Goal: Task Accomplishment & Management: Complete application form

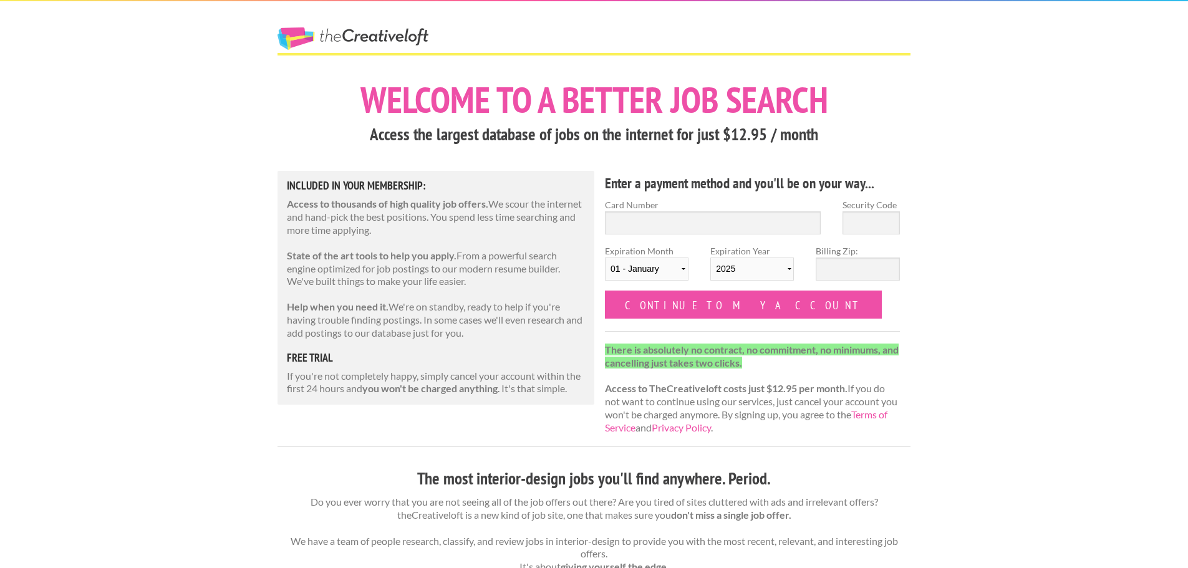
click at [658, 240] on div "Card Number" at bounding box center [713, 221] width 238 height 46
click at [657, 226] on input "Card Number" at bounding box center [713, 222] width 216 height 23
type input "4147202655567301"
type input "895"
select select "2029"
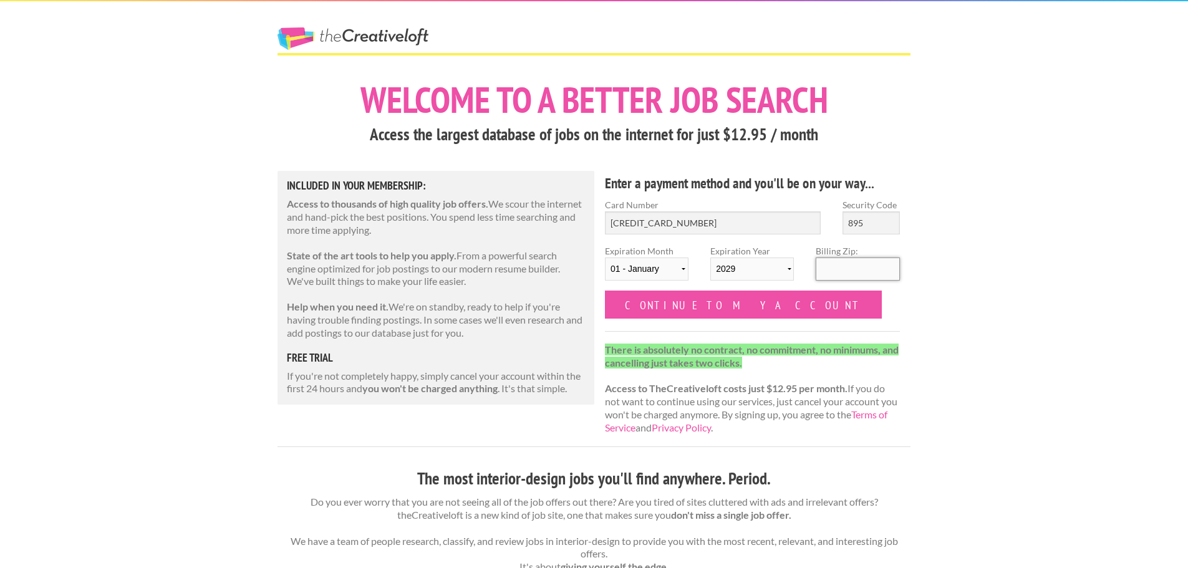
click at [822, 264] on input "Billing Zip:" at bounding box center [858, 269] width 84 height 23
type input "70005"
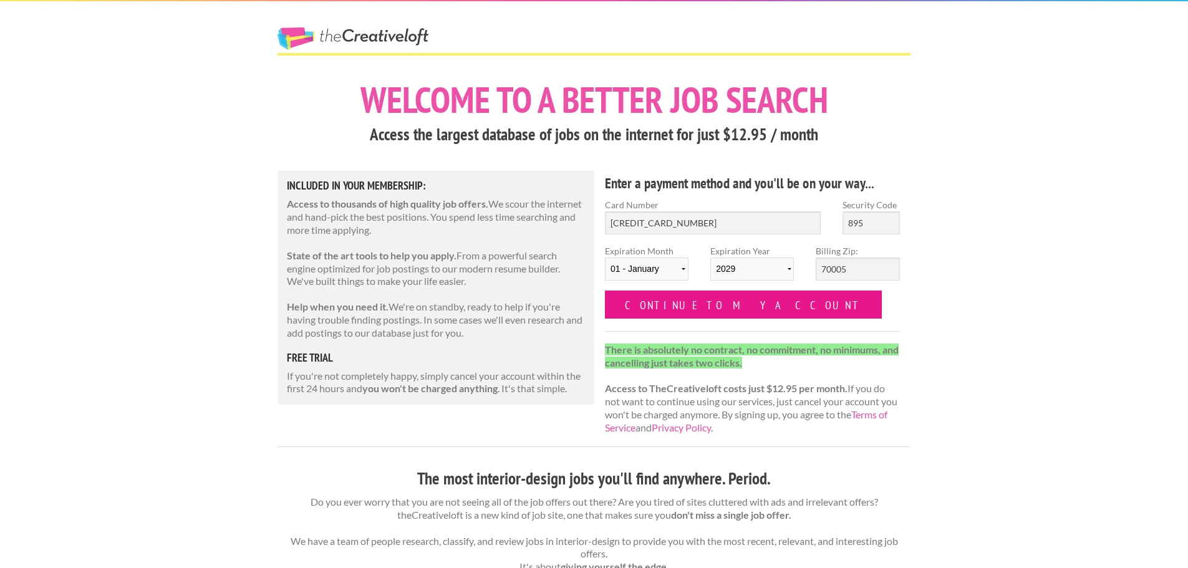
click at [725, 302] on input "Continue to my account" at bounding box center [743, 305] width 277 height 28
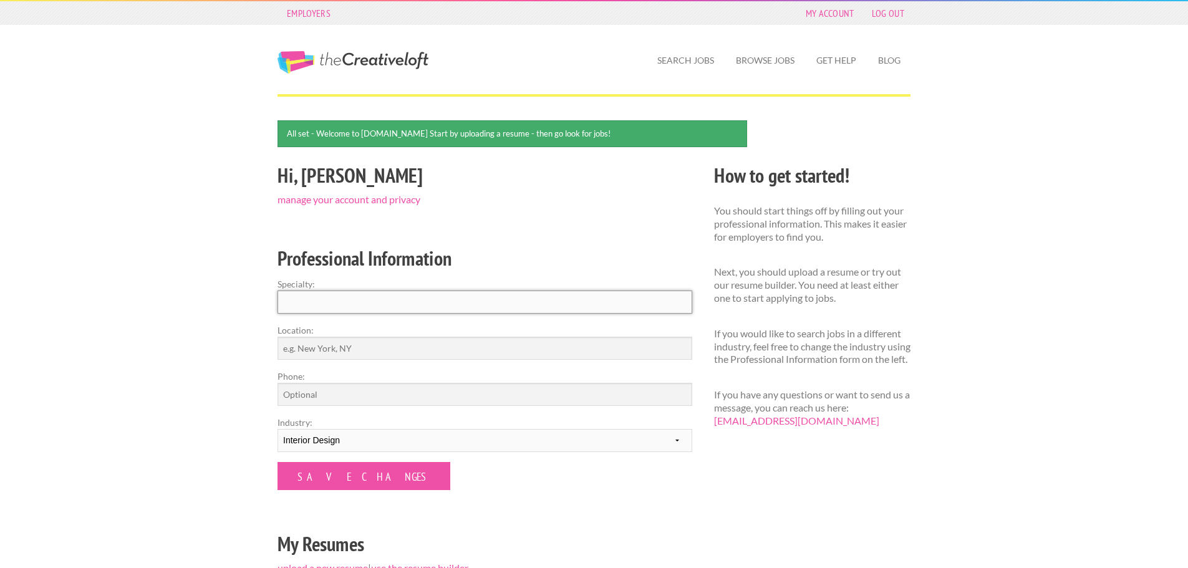
click at [333, 300] on input "Specialty:" at bounding box center [485, 302] width 415 height 23
type input "Interior Design"
type input "[GEOGRAPHIC_DATA], [US_STATE]"
click at [347, 390] on input "Phone:" at bounding box center [485, 394] width 415 height 23
type input "5049089622"
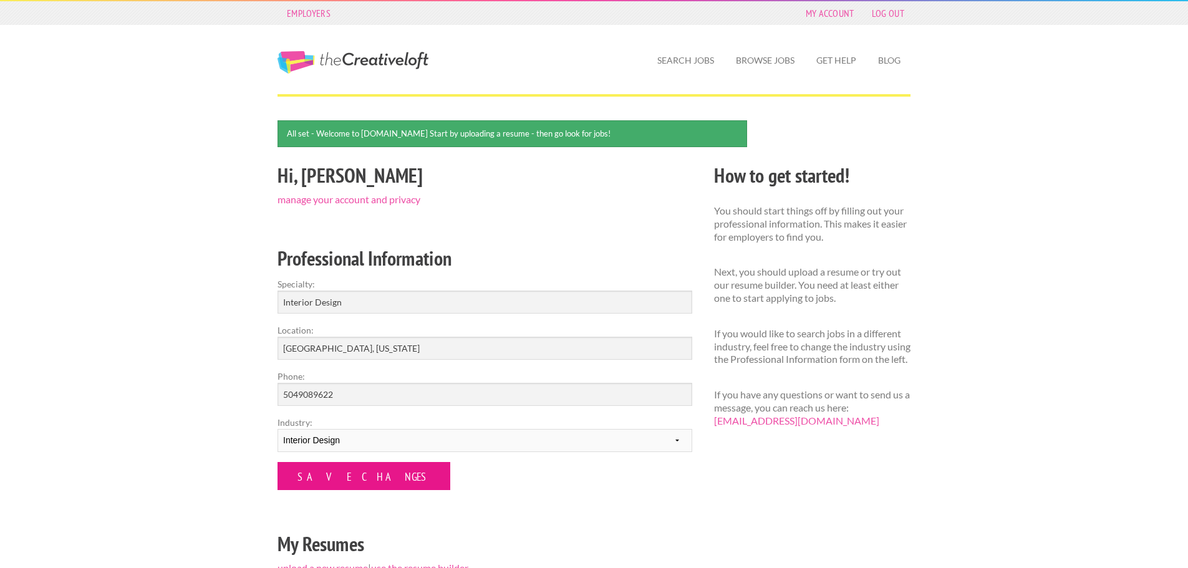
click at [334, 475] on input "Save Changes" at bounding box center [364, 476] width 173 height 28
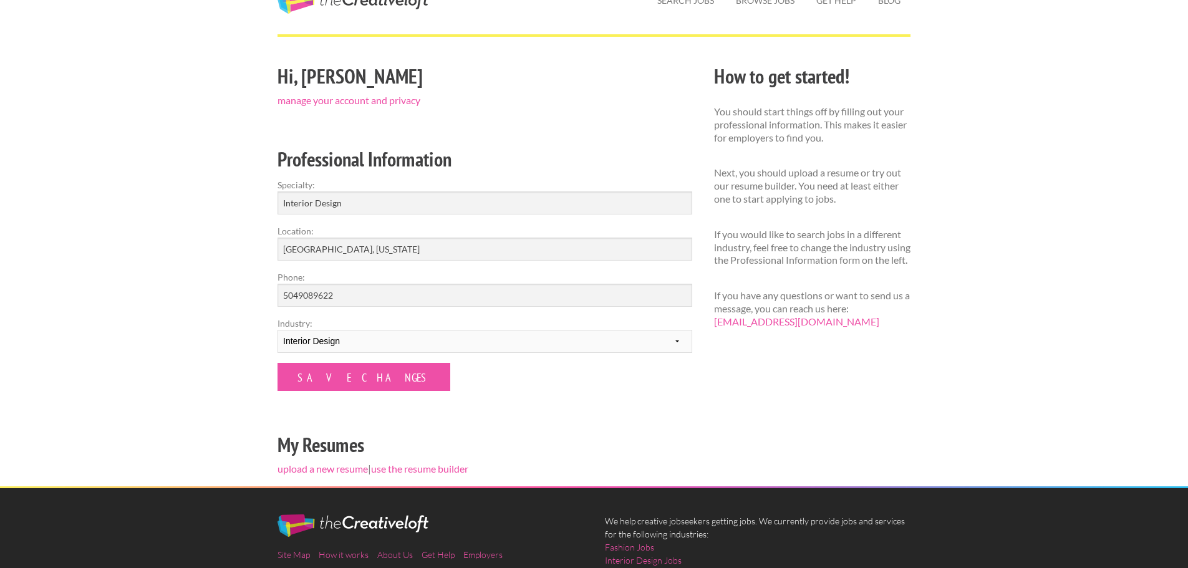
scroll to position [83, 0]
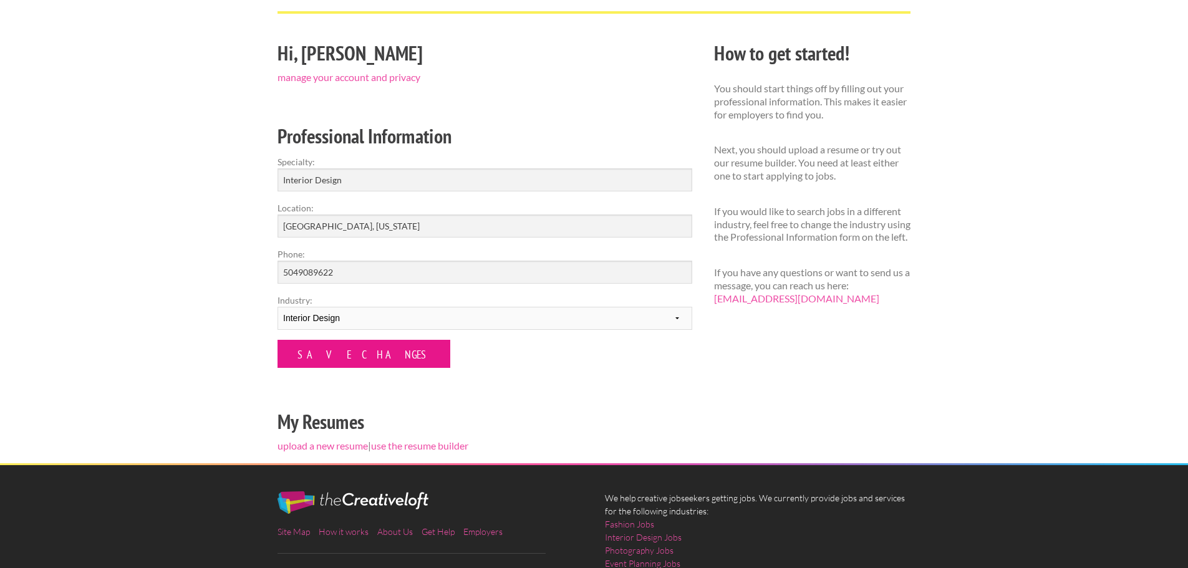
click at [321, 348] on input "Save Changes" at bounding box center [364, 354] width 173 height 28
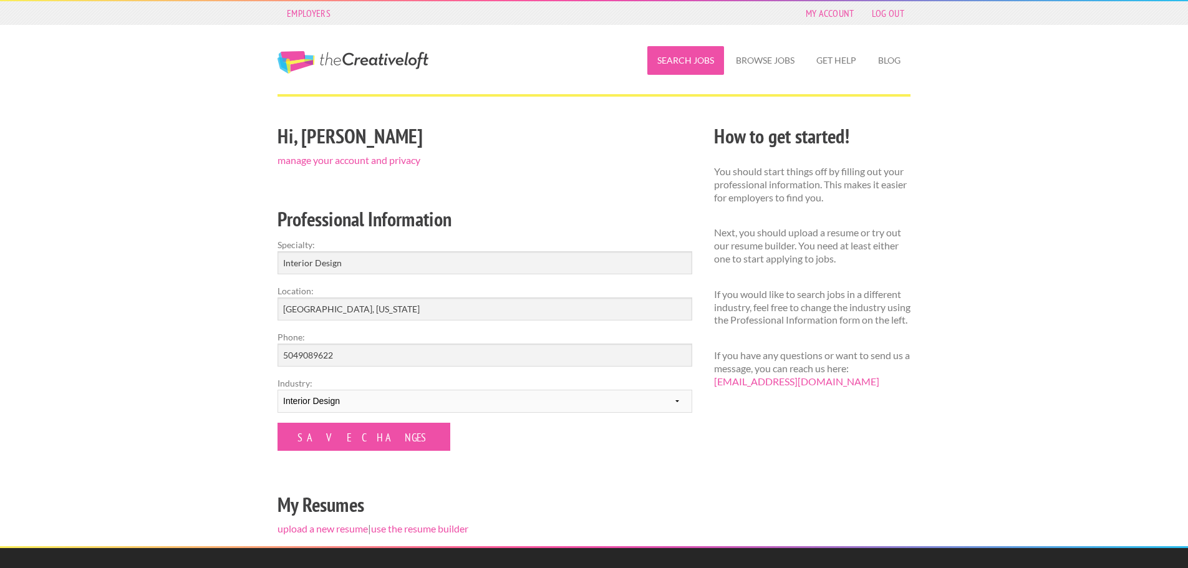
click at [692, 58] on link "Search Jobs" at bounding box center [685, 60] width 77 height 29
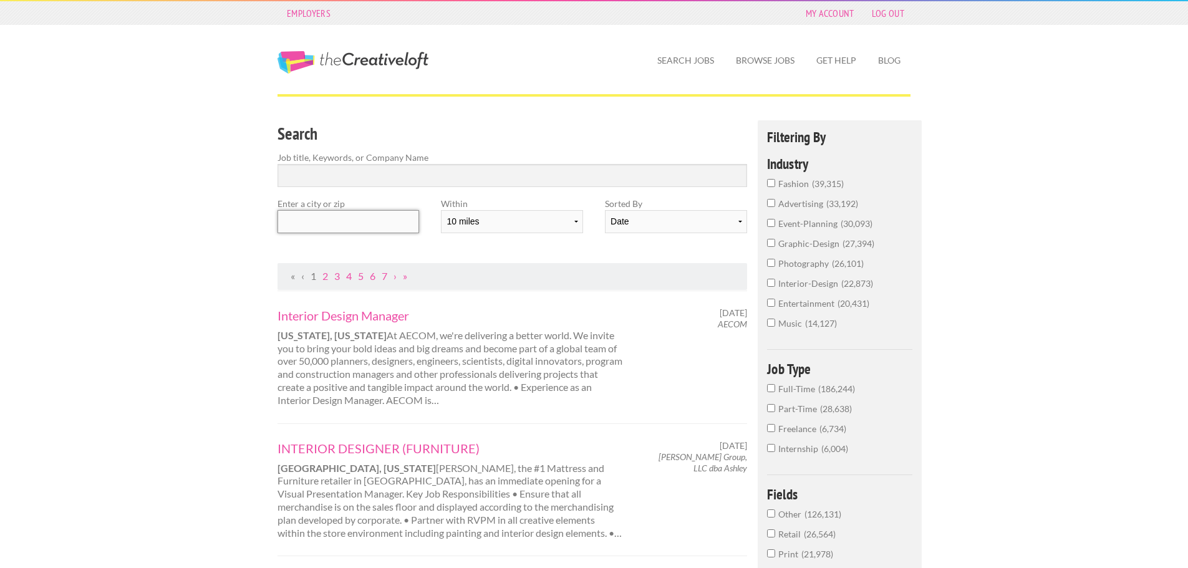
click at [357, 223] on input "text" at bounding box center [349, 221] width 142 height 23
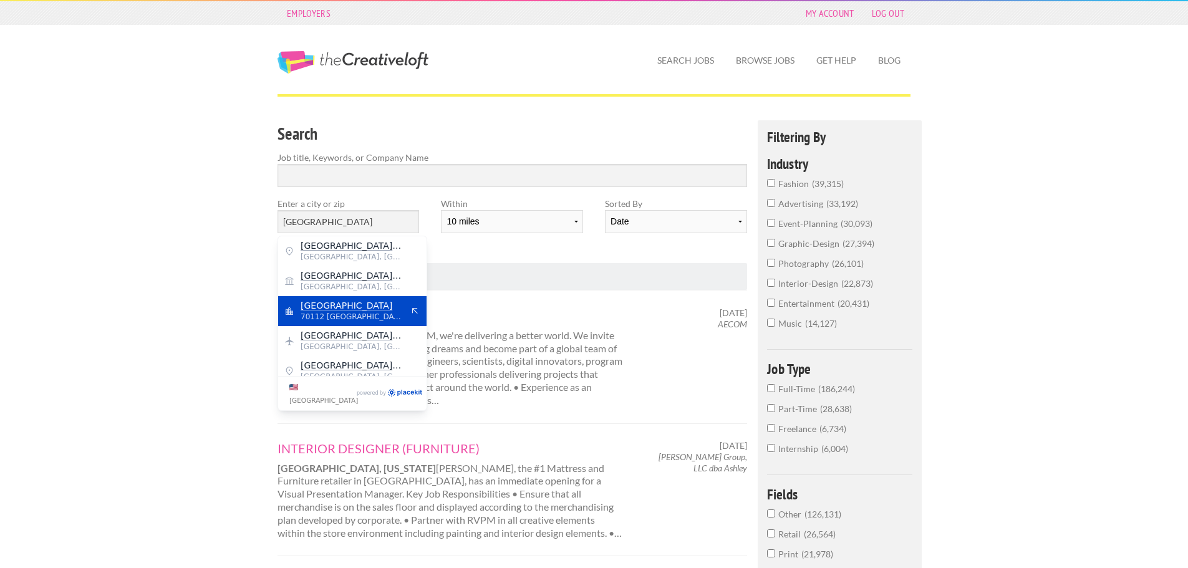
click at [330, 308] on mark "New Orleans" at bounding box center [347, 306] width 92 height 10
type input "New Orleans"
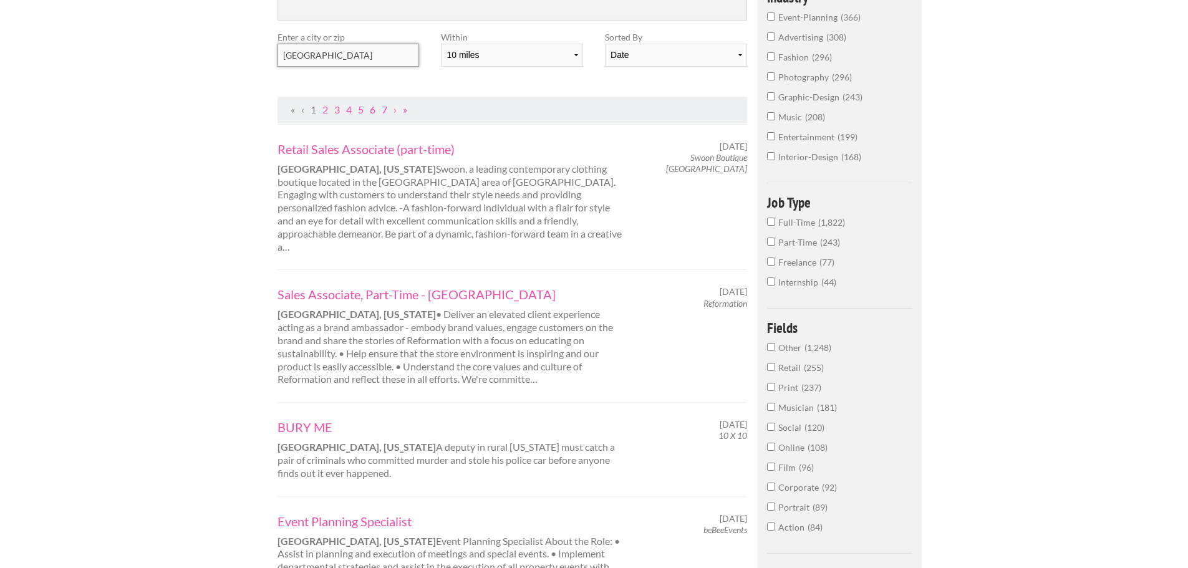
scroll to position [83, 0]
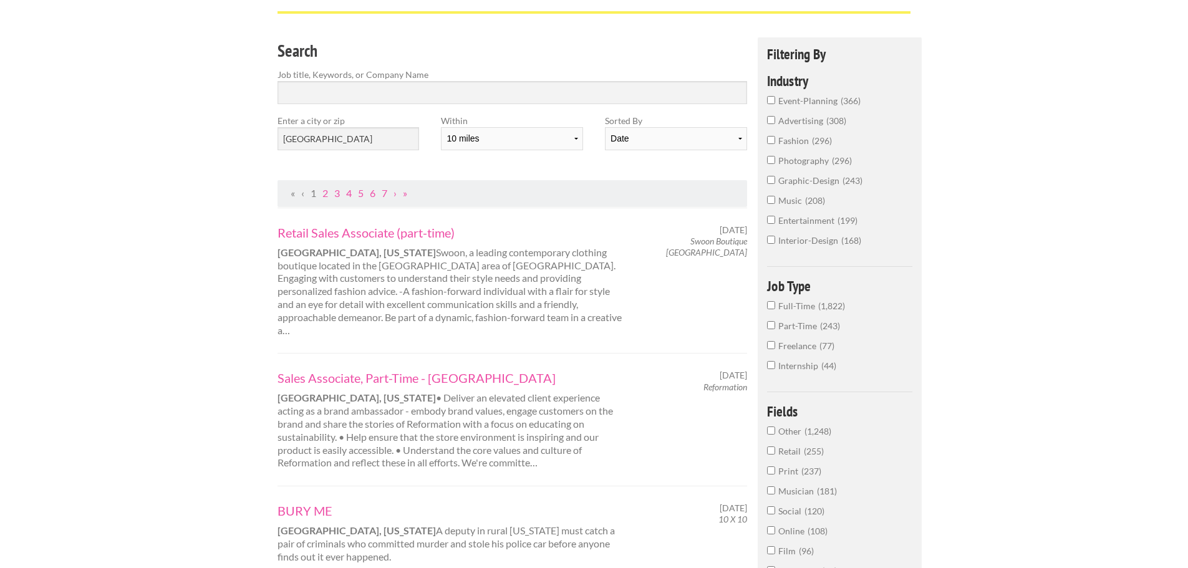
click at [787, 238] on span "interior-design" at bounding box center [809, 240] width 63 height 11
click at [775, 238] on input "interior-design 168" at bounding box center [771, 240] width 8 height 8
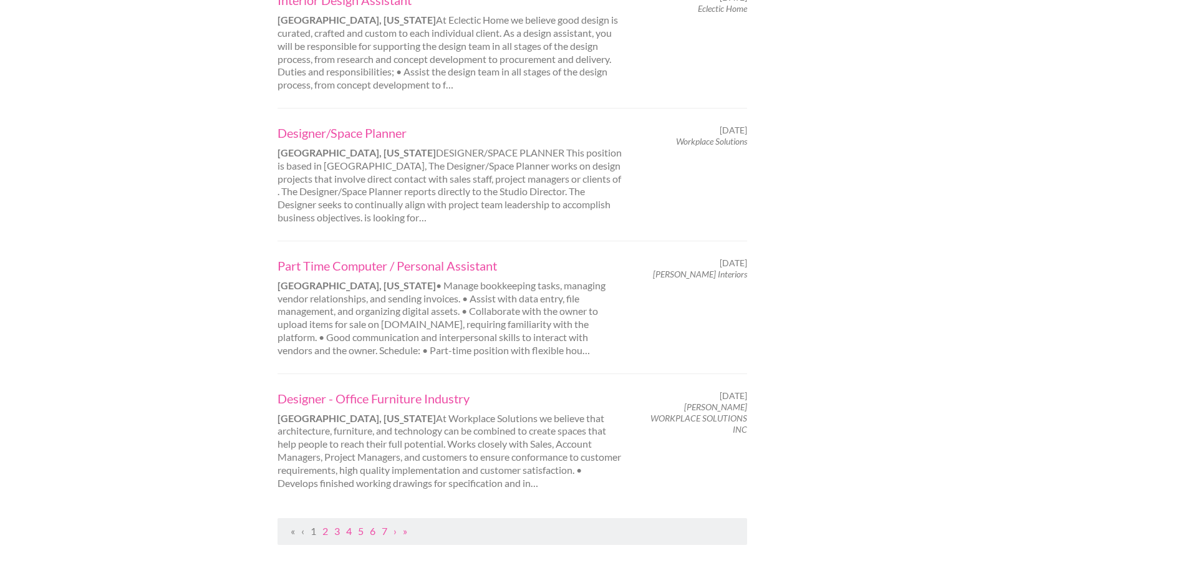
scroll to position [1165, 0]
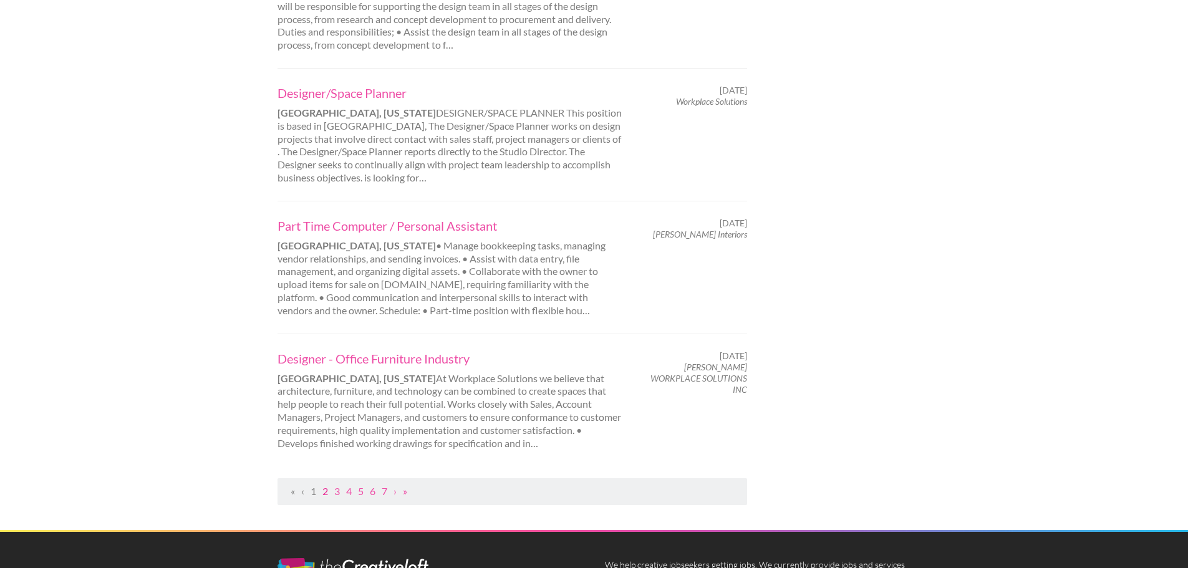
click at [327, 485] on link "2" at bounding box center [325, 491] width 6 height 12
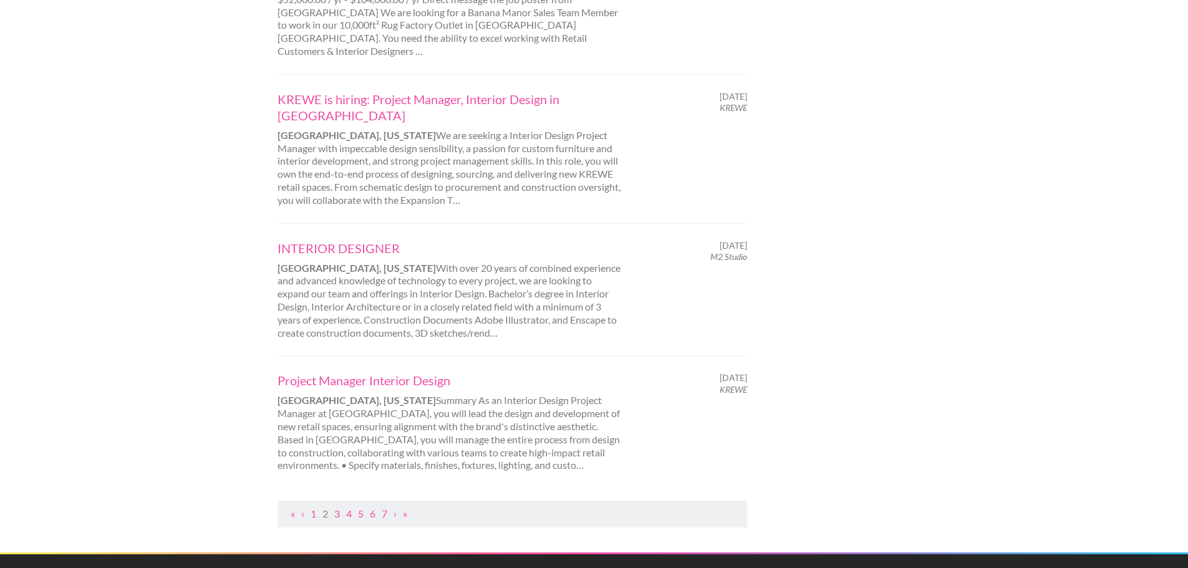
scroll to position [1247, 0]
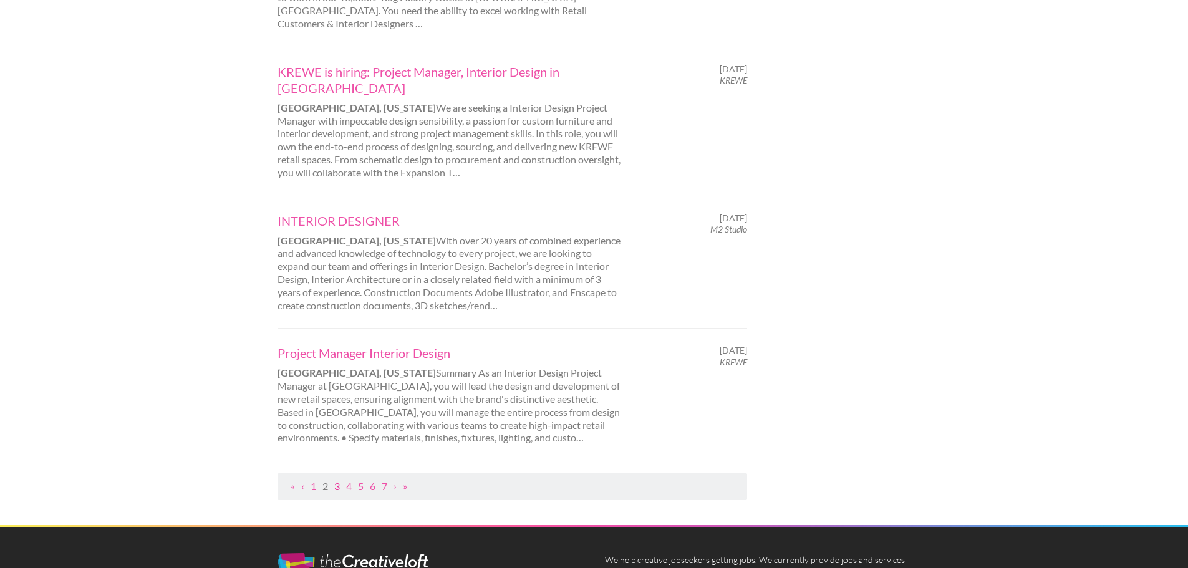
click at [340, 480] on link "3" at bounding box center [337, 486] width 6 height 12
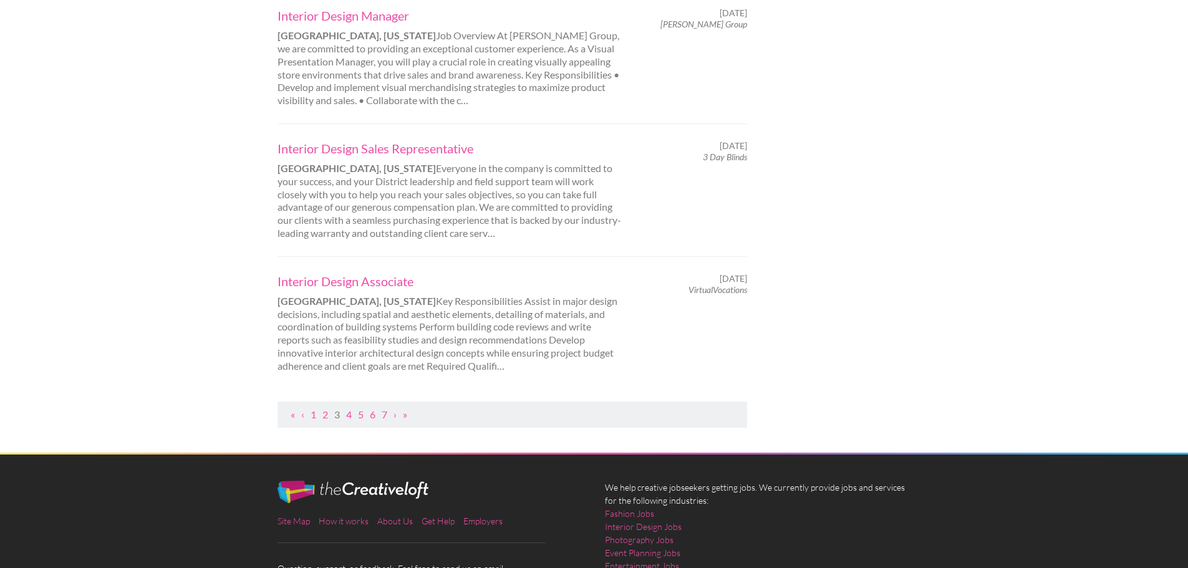
scroll to position [1247, 0]
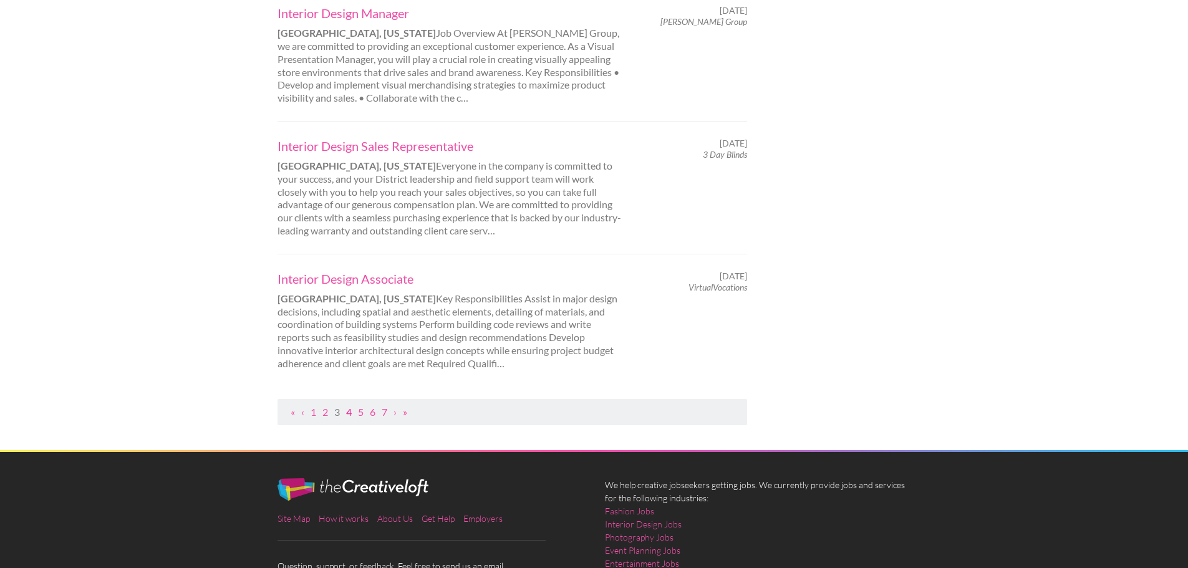
click at [348, 412] on link "4" at bounding box center [349, 412] width 6 height 12
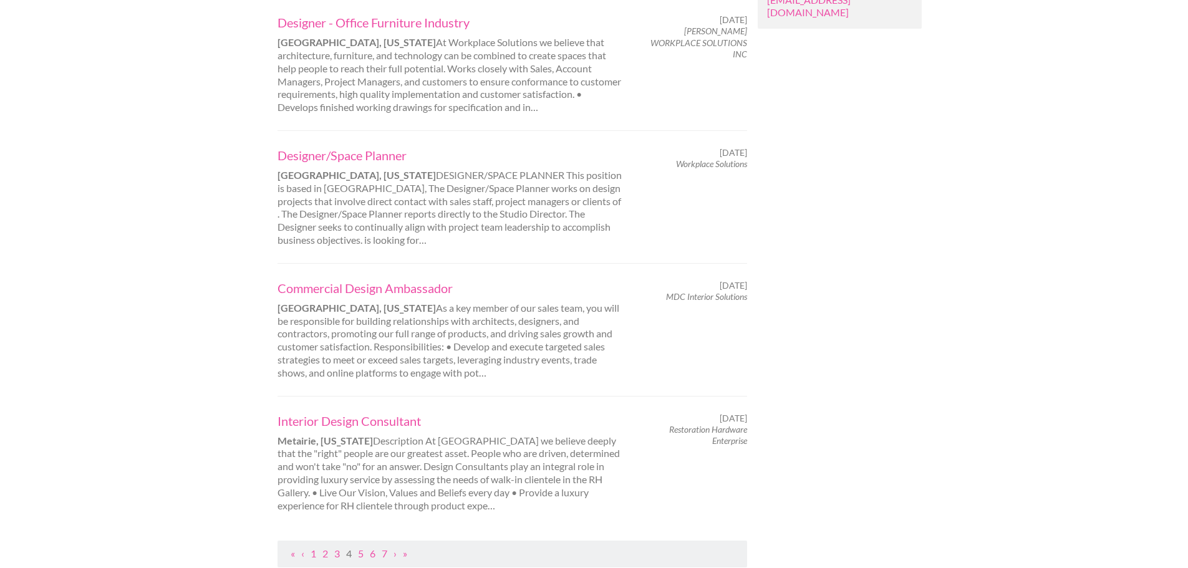
scroll to position [1081, 0]
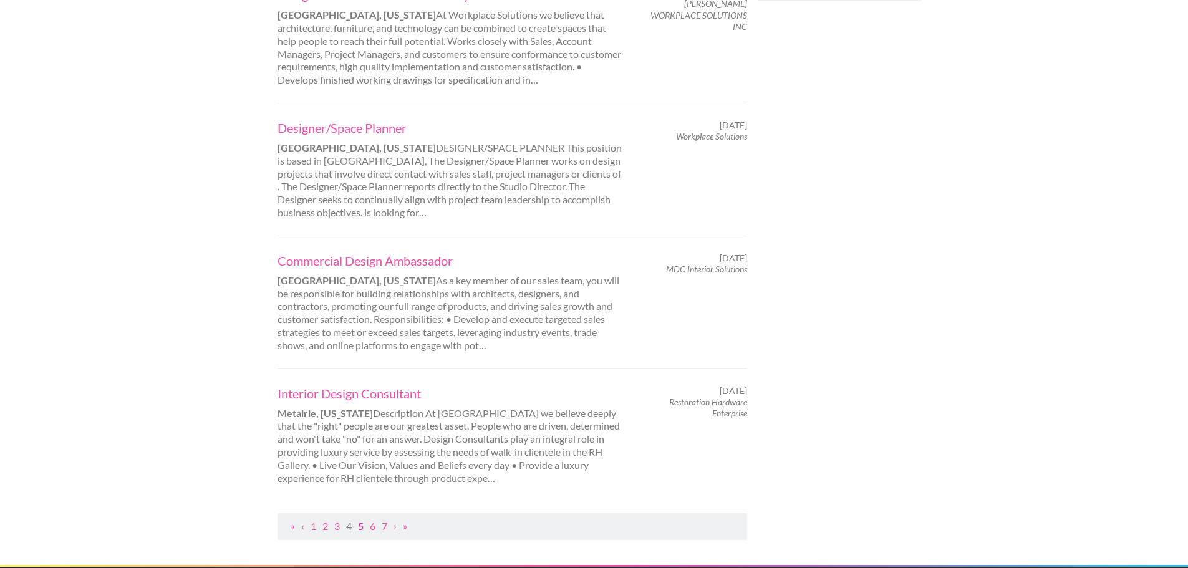
click at [363, 520] on link "5" at bounding box center [361, 526] width 6 height 12
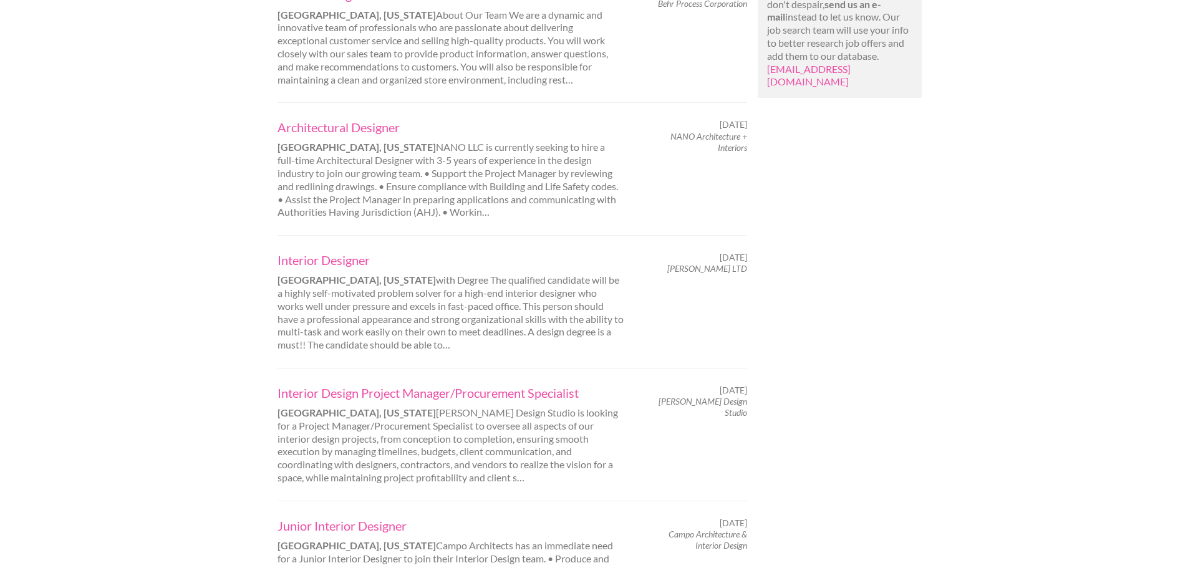
scroll to position [998, 0]
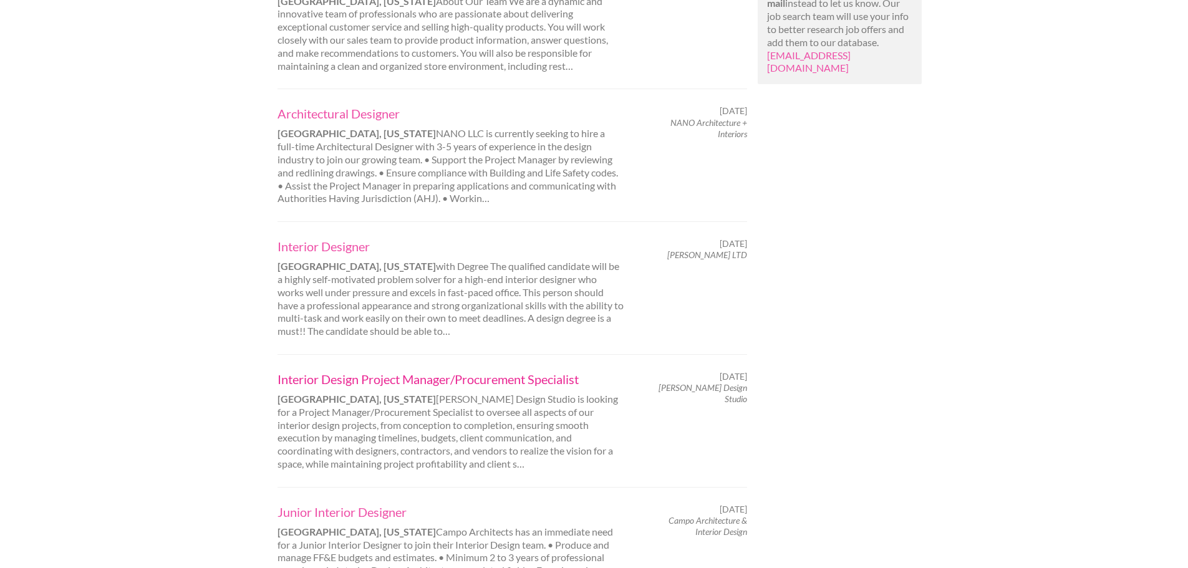
click at [414, 379] on link "Interior Design Project Manager/Procurement Specialist" at bounding box center [451, 379] width 347 height 16
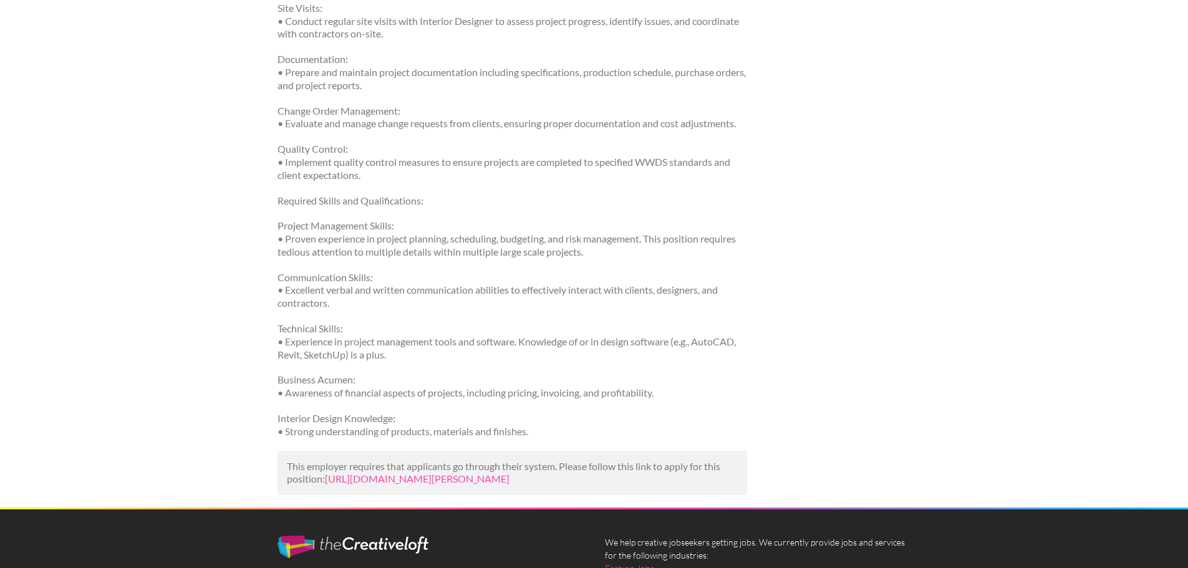
scroll to position [582, 0]
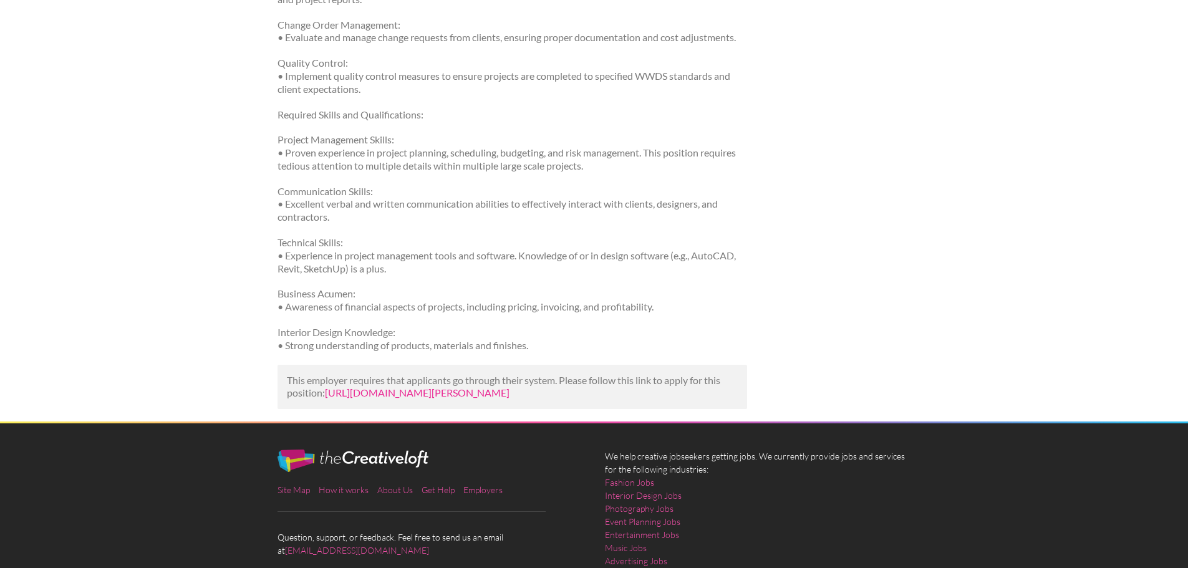
click at [371, 399] on link "[URL][DOMAIN_NAME][PERSON_NAME]" at bounding box center [417, 393] width 185 height 12
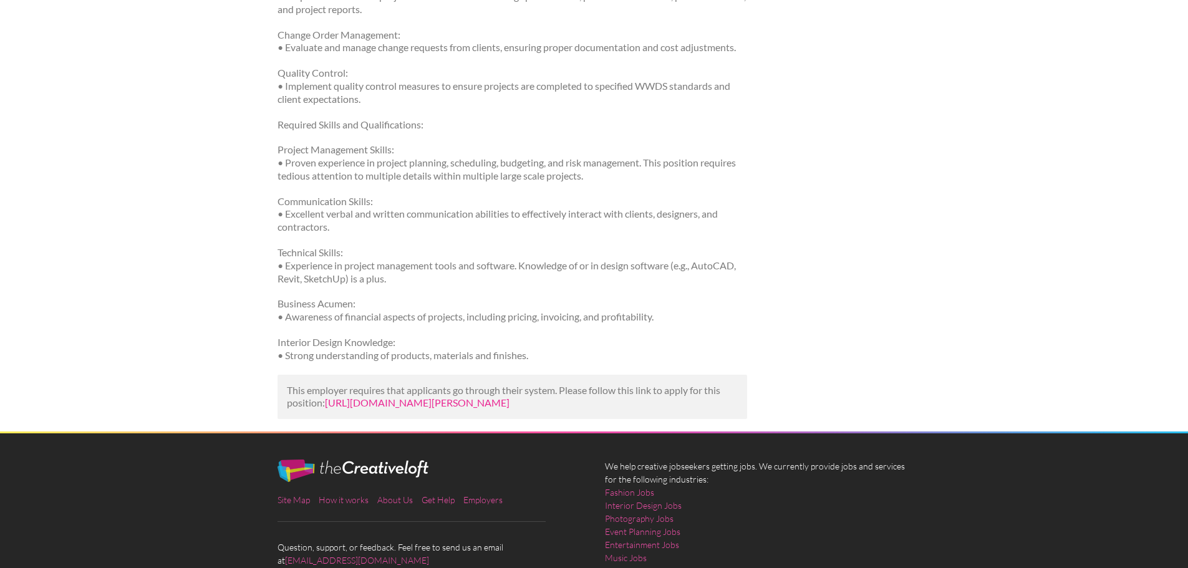
scroll to position [666, 0]
